Goal: Task Accomplishment & Management: Complete application form

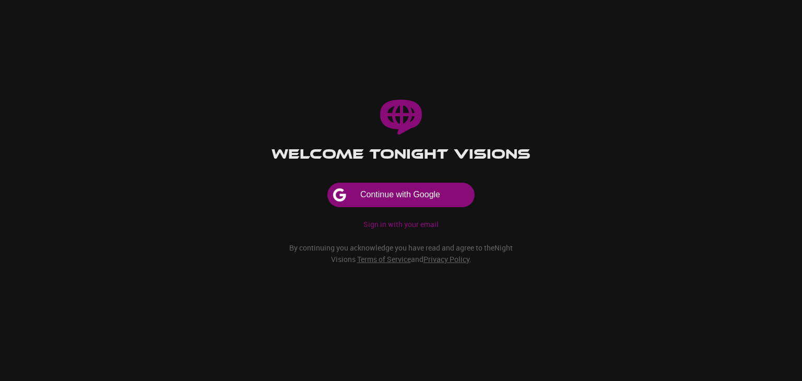
click at [374, 201] on button "Continue with Google" at bounding box center [401, 195] width 146 height 24
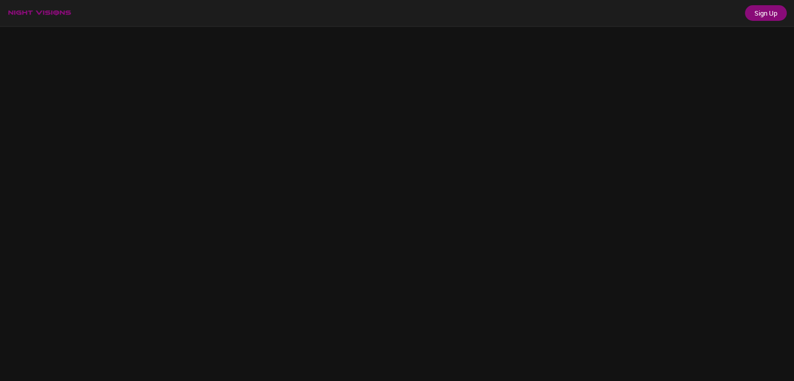
click at [781, 0] on div at bounding box center [397, 0] width 794 height 0
click at [704, 0] on div at bounding box center [397, 0] width 794 height 0
click at [758, 14] on button "Sign Up" at bounding box center [766, 13] width 42 height 16
click at [53, 16] on div "Sign Up" at bounding box center [397, 13] width 794 height 26
